Goal: Task Accomplishment & Management: Manage account settings

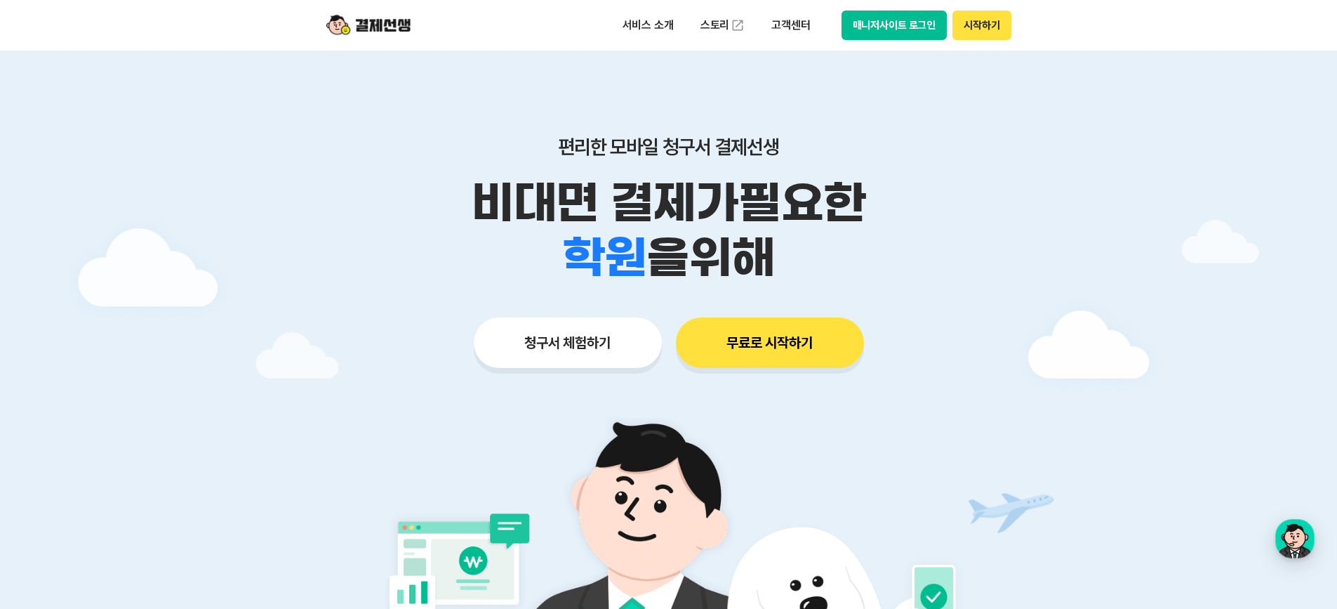
click at [913, 28] on button "매니저사이트 로그인" at bounding box center [895, 25] width 106 height 29
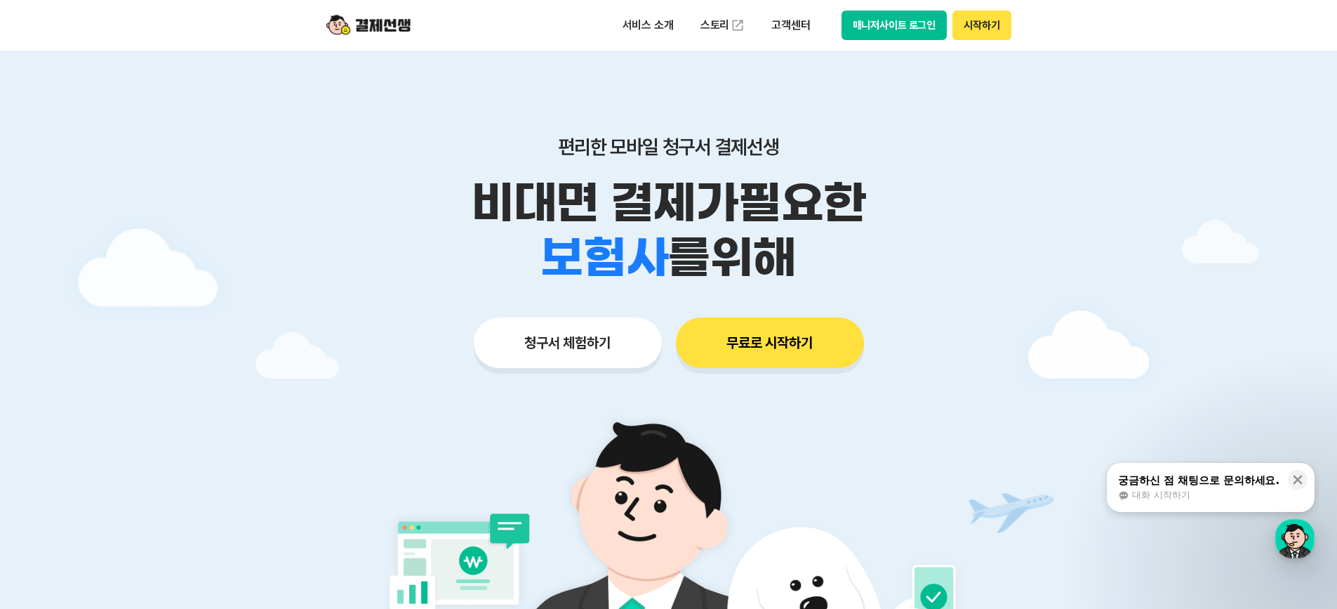
click at [866, 24] on button "매니저사이트 로그인" at bounding box center [895, 25] width 106 height 29
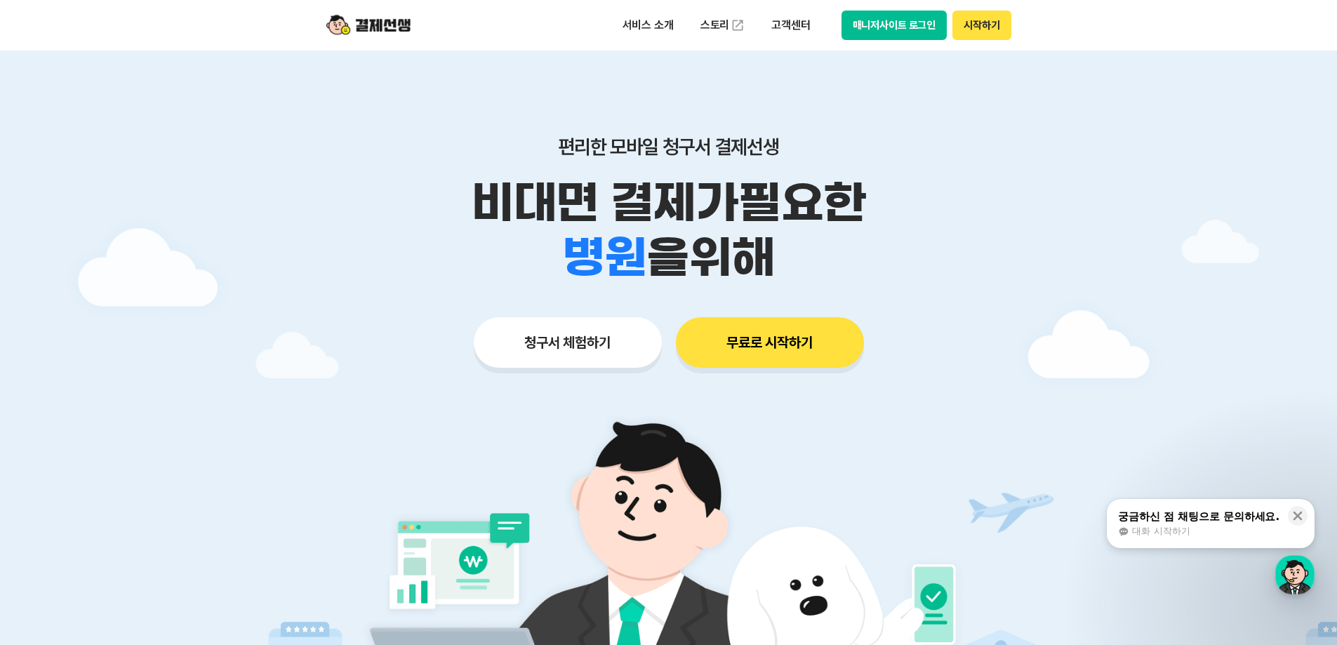
click at [877, 20] on button "매니저사이트 로그인" at bounding box center [895, 25] width 106 height 29
click at [899, 25] on button "매니저사이트 로그인" at bounding box center [895, 25] width 106 height 29
click at [902, 39] on button "매니저사이트 로그인" at bounding box center [895, 25] width 106 height 29
click at [885, 24] on button "매니저사이트 로그인" at bounding box center [895, 25] width 106 height 29
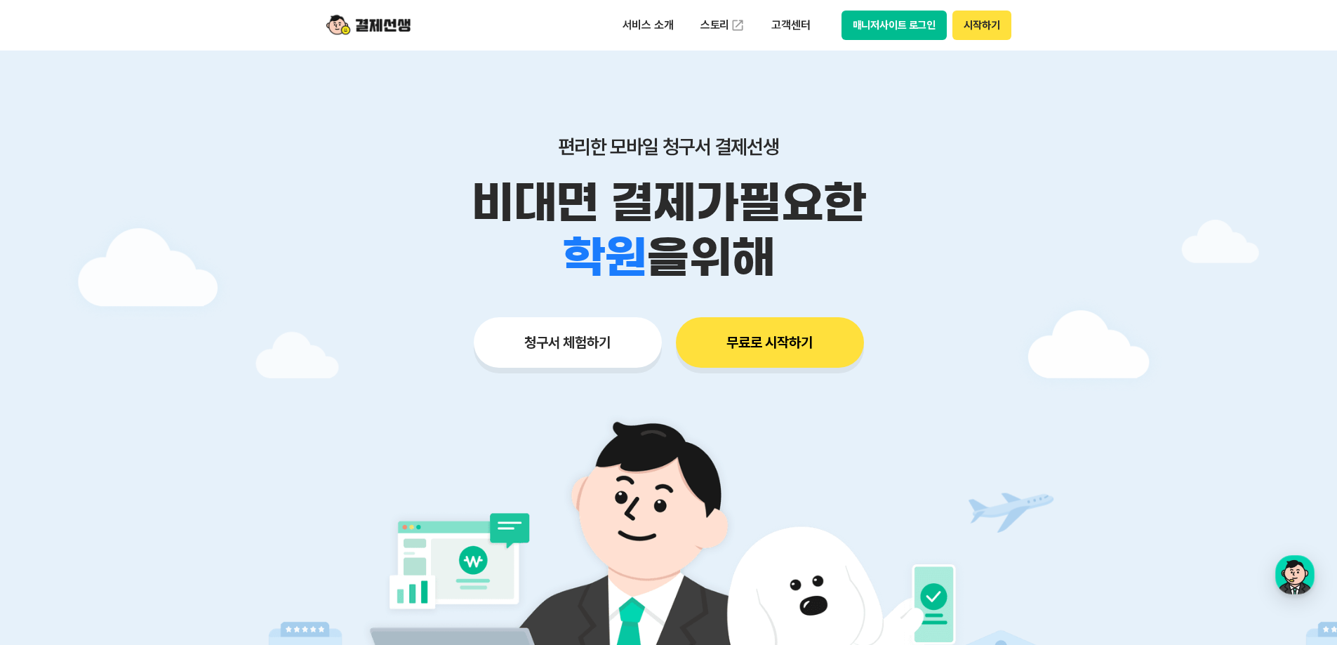
click at [910, 32] on button "매니저사이트 로그인" at bounding box center [895, 25] width 106 height 29
click at [882, 27] on button "매니저사이트 로그인" at bounding box center [895, 25] width 106 height 29
click at [906, 17] on button "매니저사이트 로그인" at bounding box center [895, 25] width 106 height 29
click at [906, 29] on button "매니저사이트 로그인" at bounding box center [895, 25] width 106 height 29
click at [991, 18] on button "시작하기" at bounding box center [982, 25] width 58 height 29
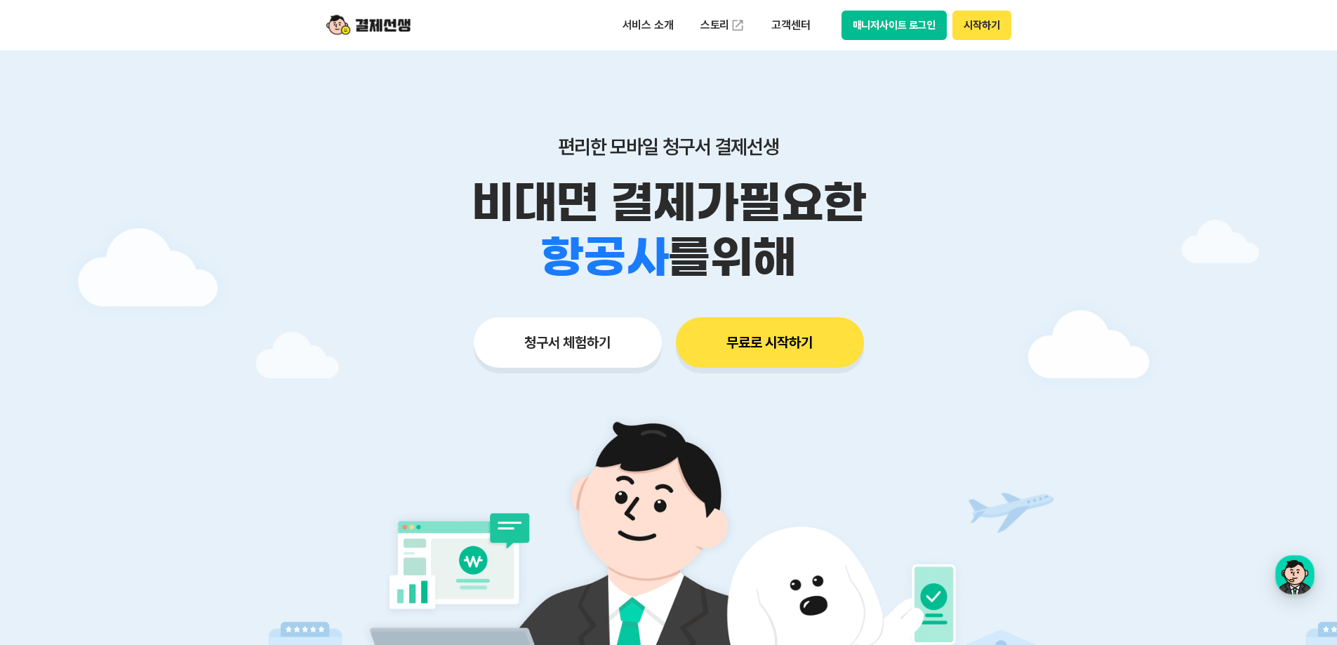
click at [885, 26] on button "매니저사이트 로그인" at bounding box center [895, 25] width 106 height 29
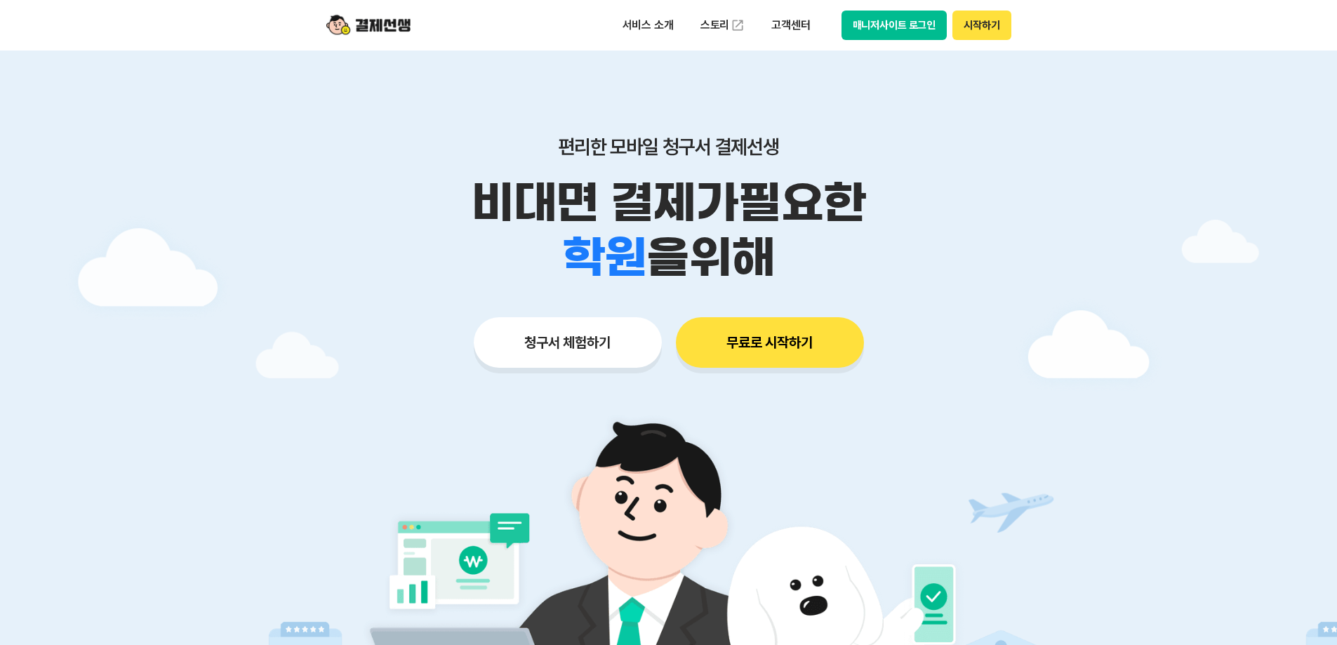
click at [904, 23] on button "매니저사이트 로그인" at bounding box center [895, 25] width 106 height 29
